Goal: Communication & Community: Answer question/provide support

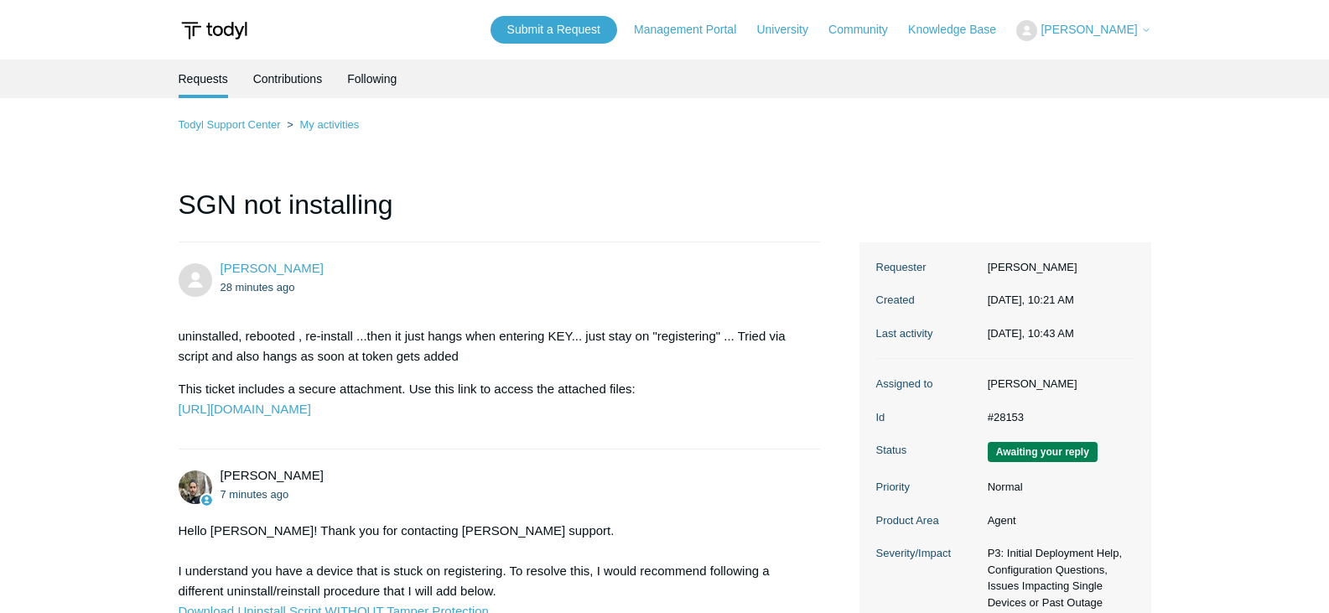
scroll to position [832, 0]
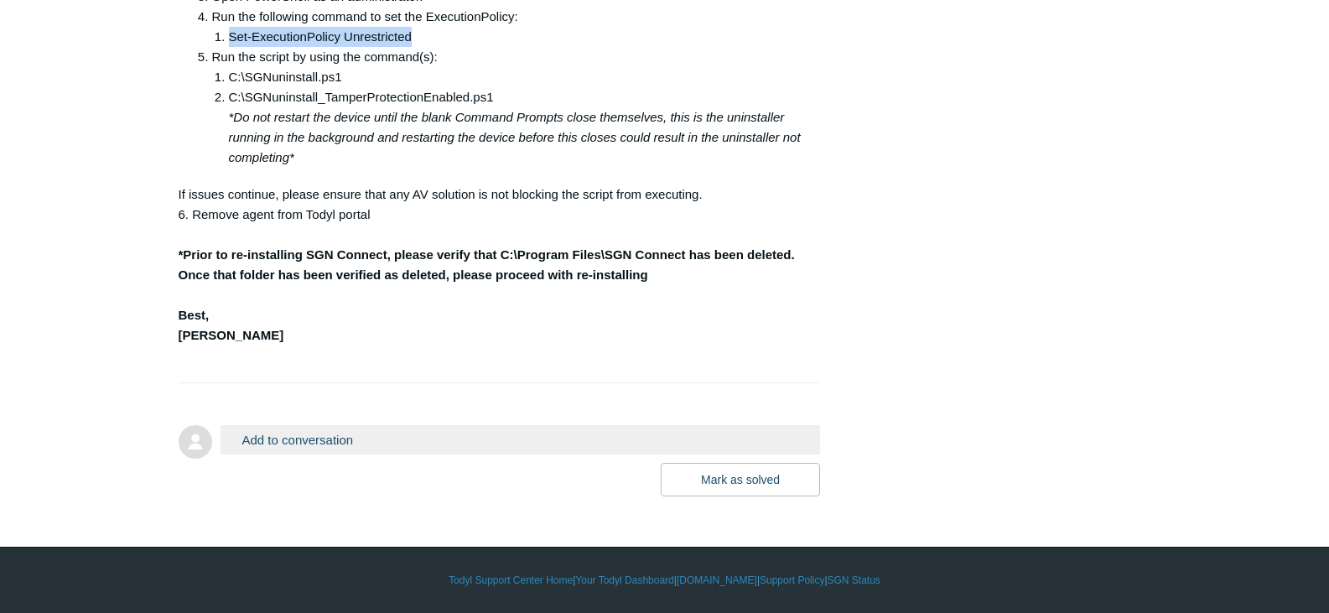
click at [310, 440] on button "Add to conversation" at bounding box center [520, 439] width 600 height 29
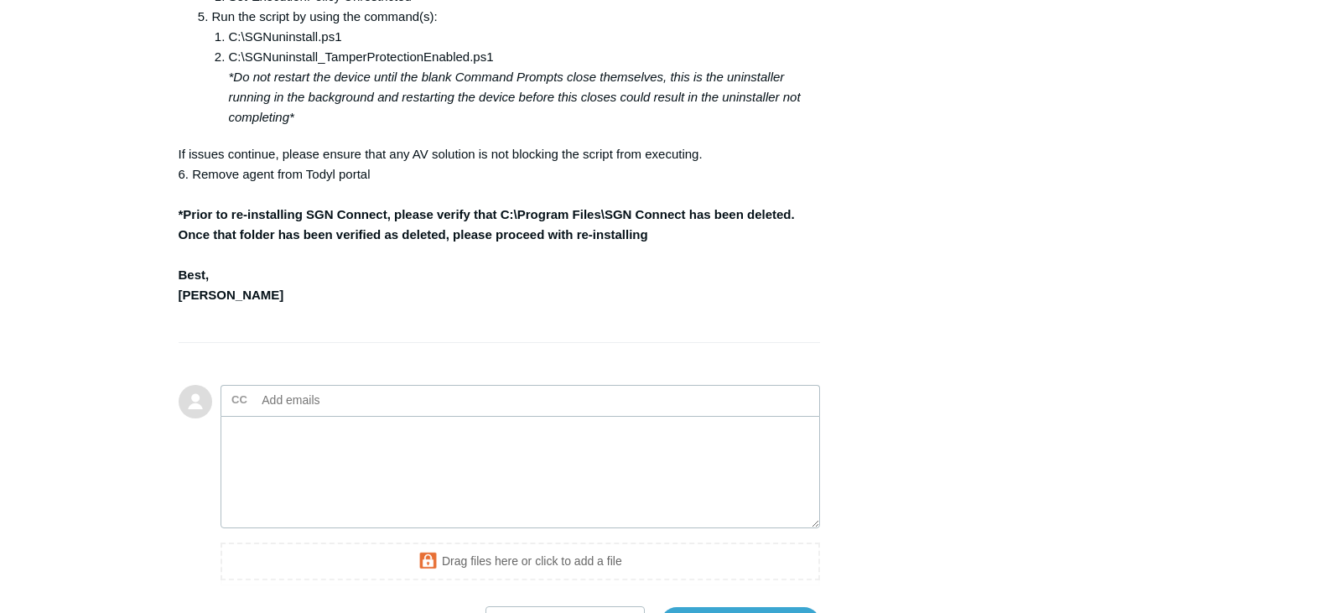
click at [262, 412] on input "text" at bounding box center [346, 399] width 180 height 25
click at [292, 412] on input "text" at bounding box center [346, 399] width 180 height 25
type input "b"
click at [359, 508] on textarea "Add your reply" at bounding box center [520, 472] width 600 height 113
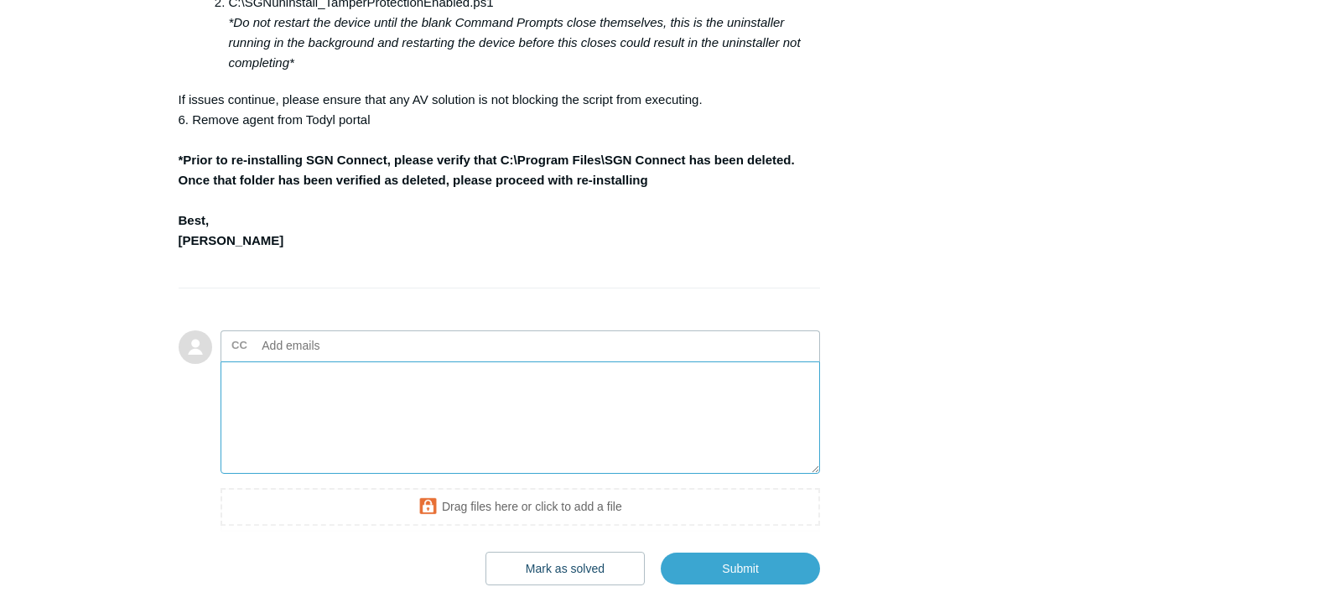
scroll to position [916, 0]
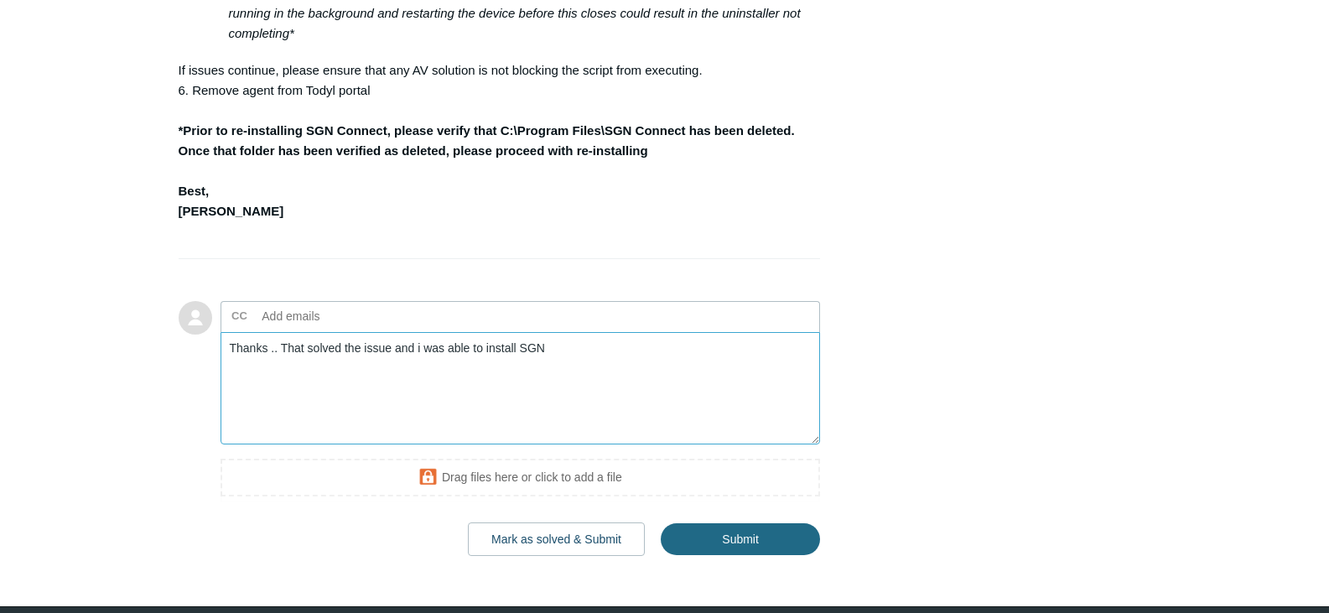
type textarea "Thanks .. That solved the issue and i was able to install SGN"
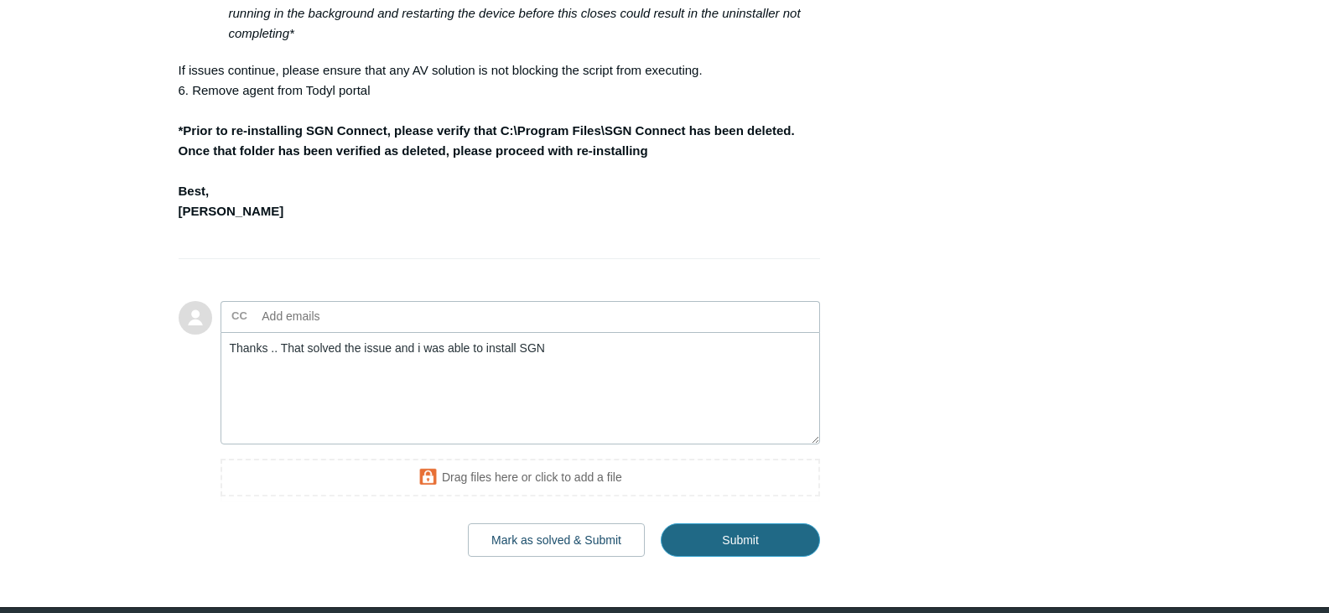
click at [744, 557] on input "Submit" at bounding box center [740, 540] width 159 height 34
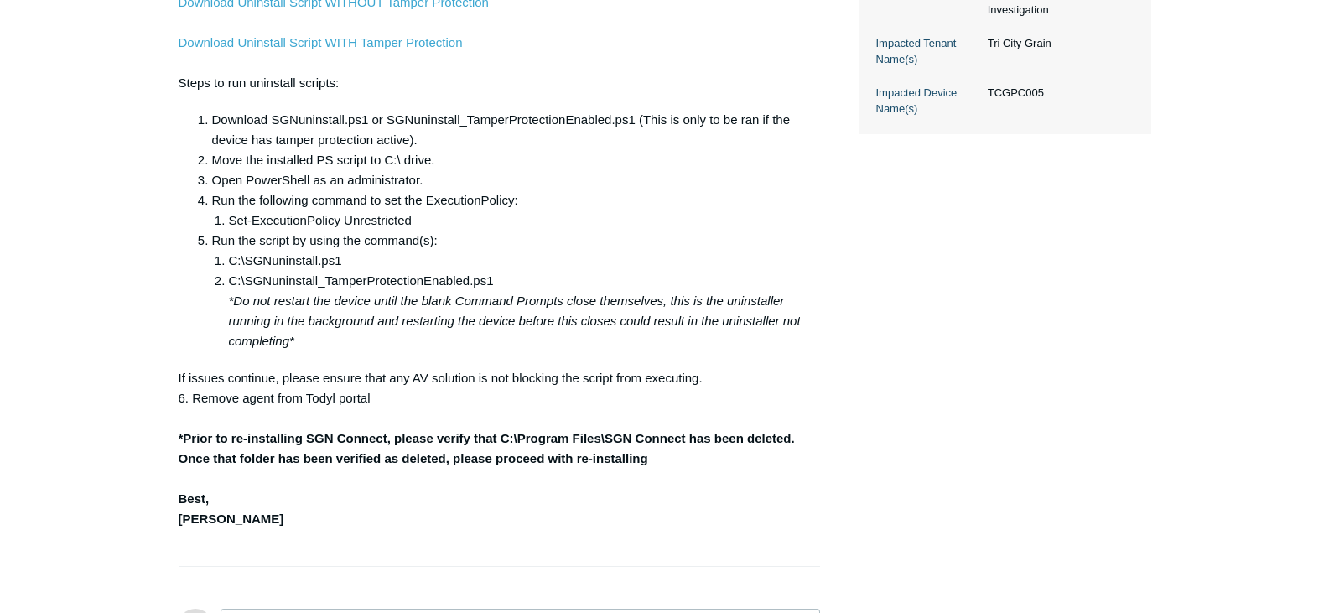
scroll to position [581, 0]
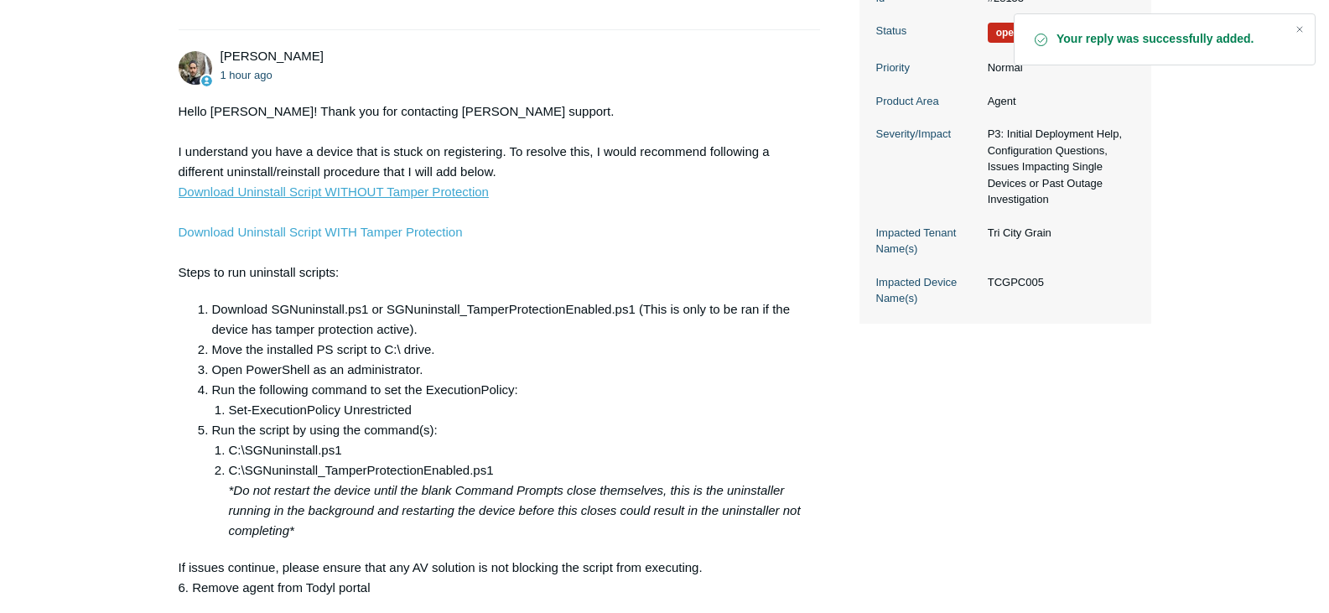
scroll to position [503, 0]
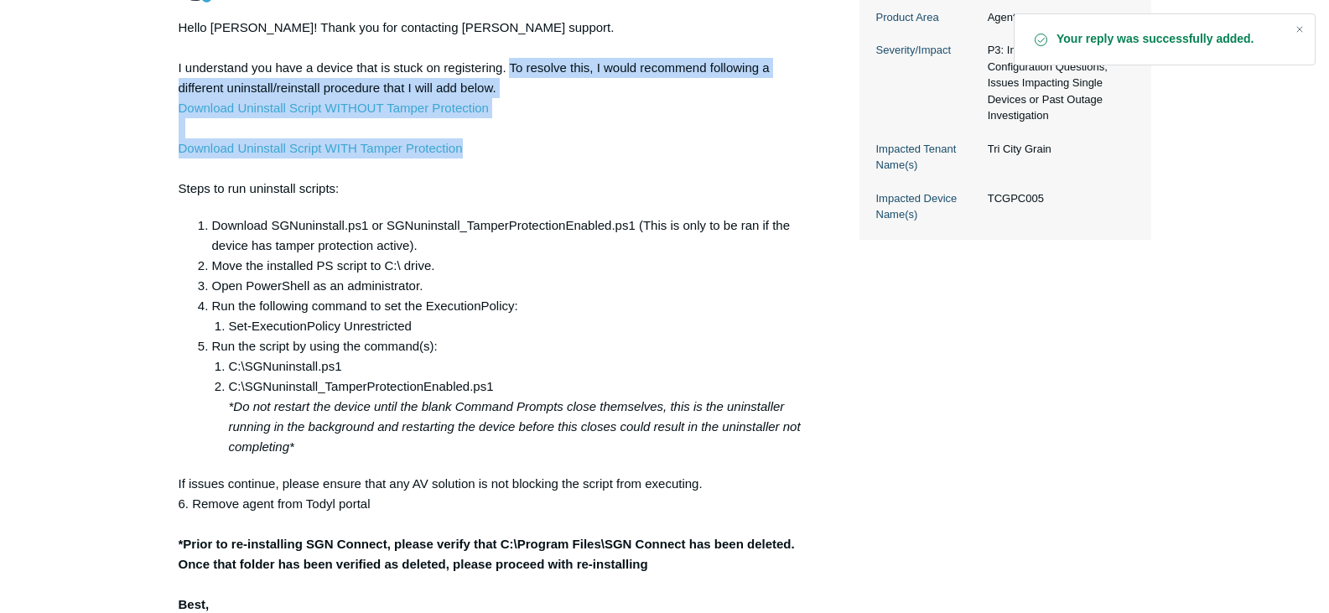
drag, startPoint x: 511, startPoint y: 106, endPoint x: 547, endPoint y: 187, distance: 89.3
click at [547, 187] on div "Hello Henry! Thank you for contacting Todyl support. I understand you have a de…" at bounding box center [491, 336] width 625 height 637
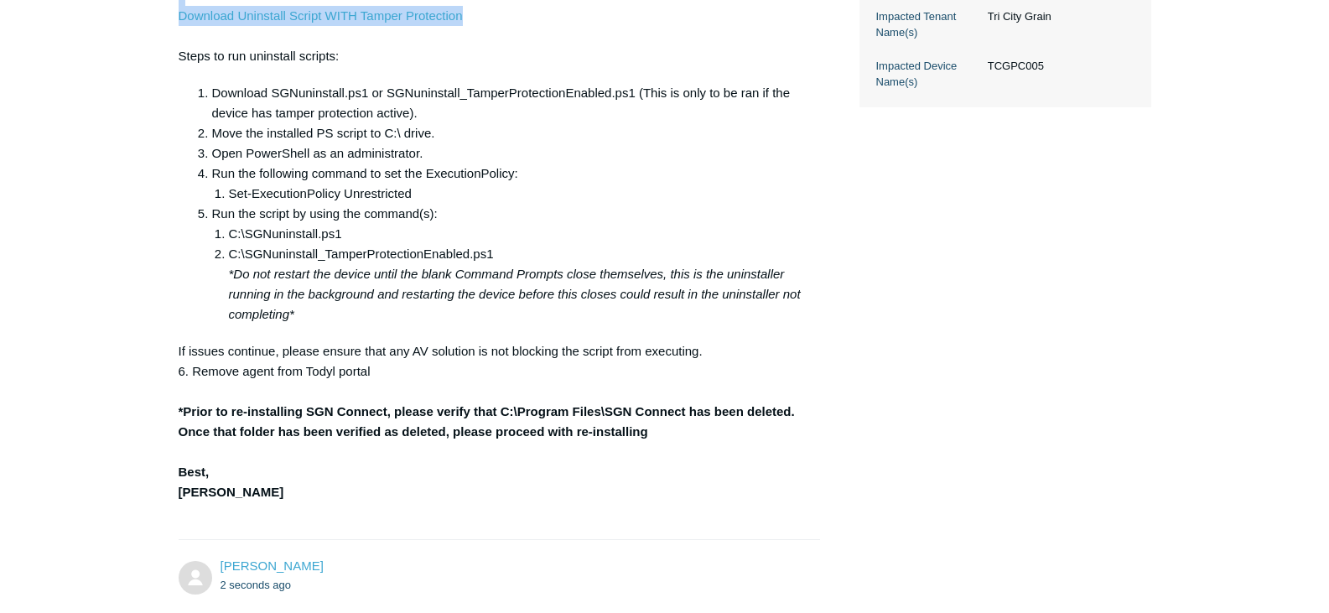
scroll to position [671, 0]
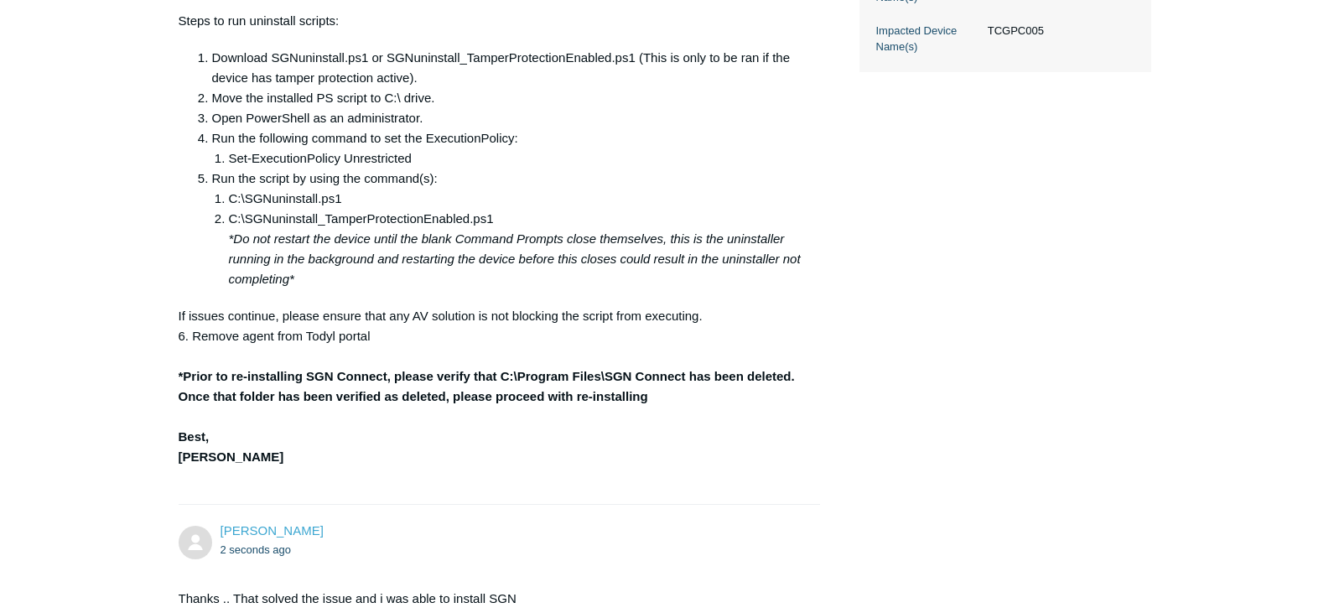
click at [656, 439] on div "Hello Henry! Thank you for contacting Todyl support. I understand you have a de…" at bounding box center [491, 168] width 625 height 637
copy div "To resolve this, I would recommend following a different uninstall/reinstall pr…"
